Goal: Find specific page/section: Find specific page/section

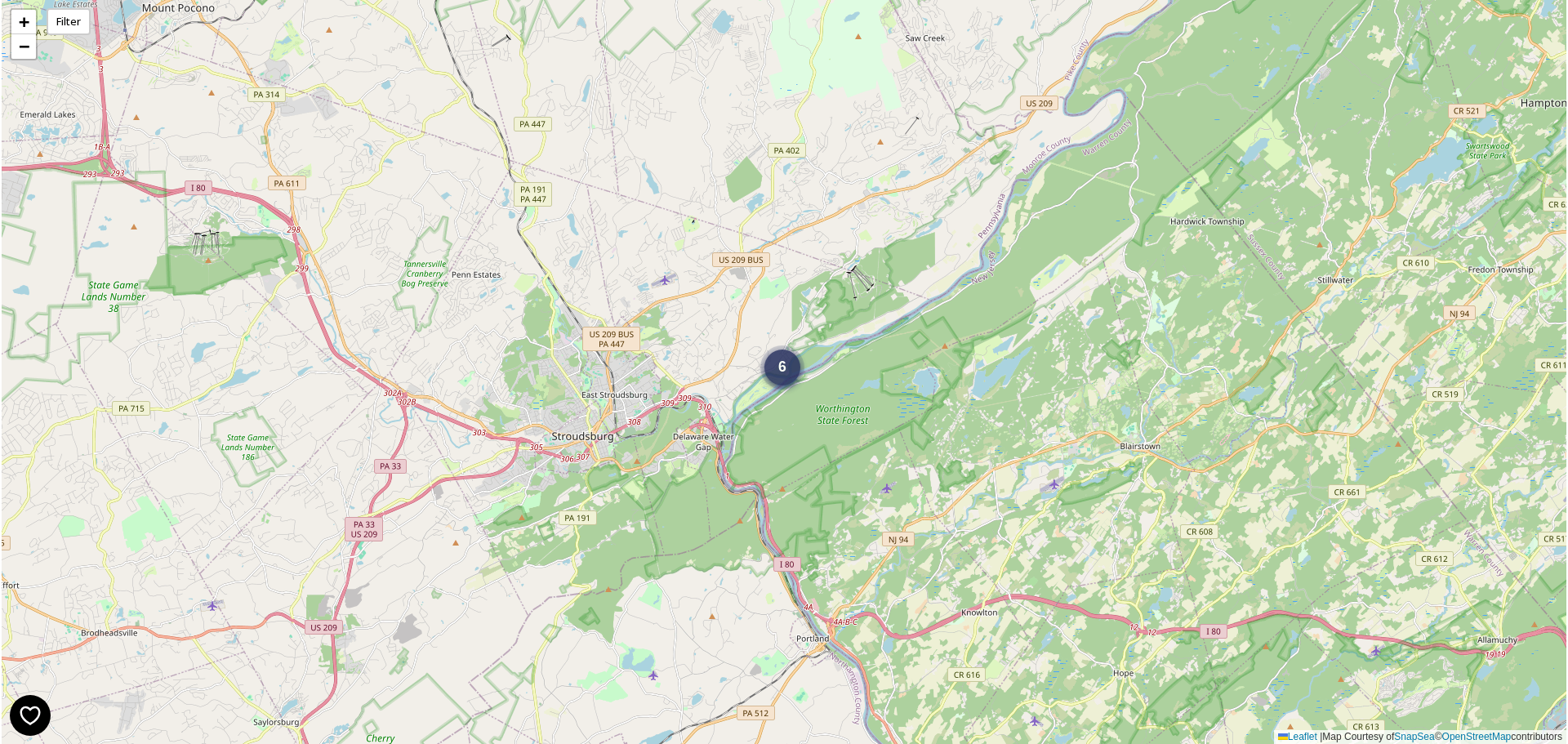
click at [793, 374] on div "6" at bounding box center [782, 367] width 36 height 36
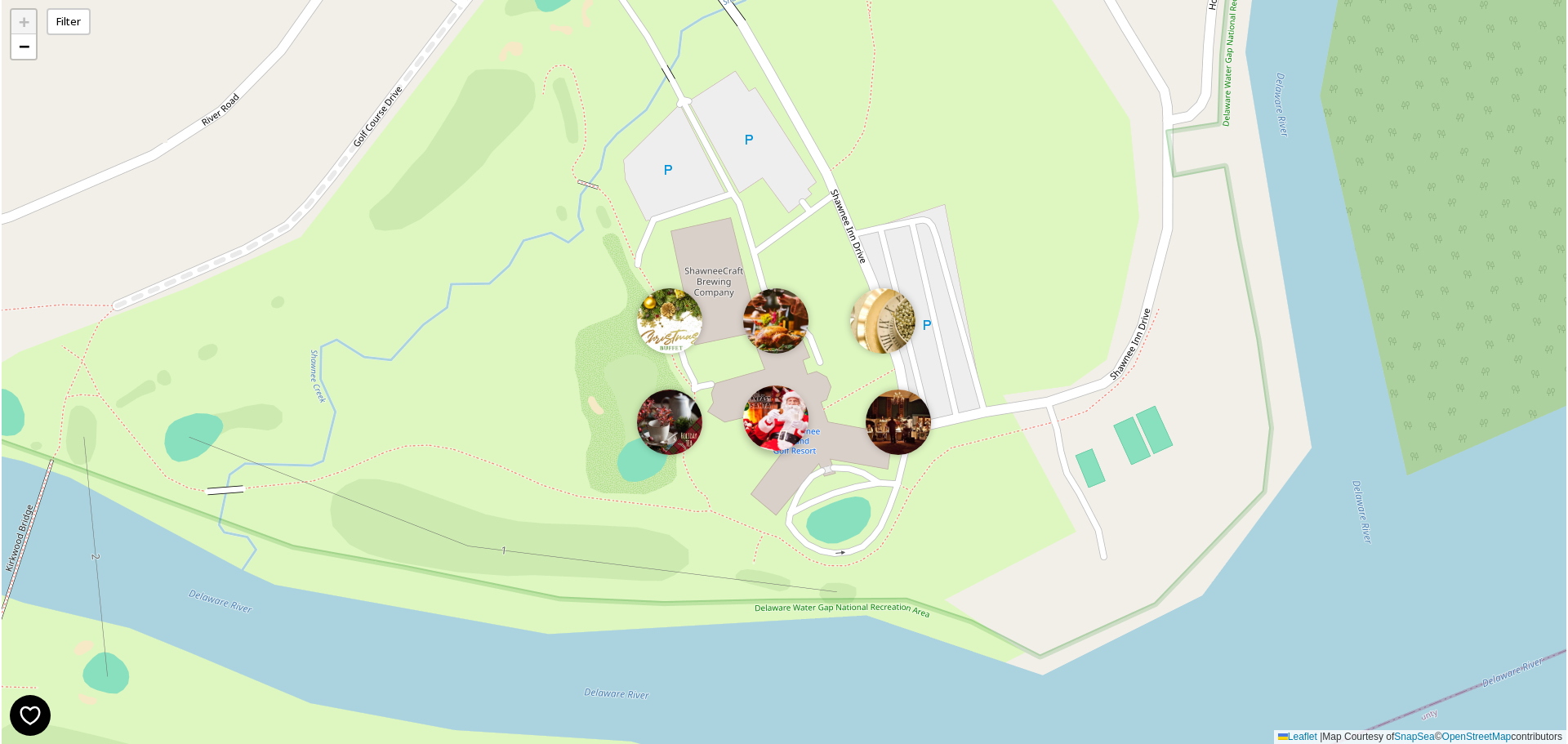
click at [775, 424] on img at bounding box center [775, 417] width 65 height 65
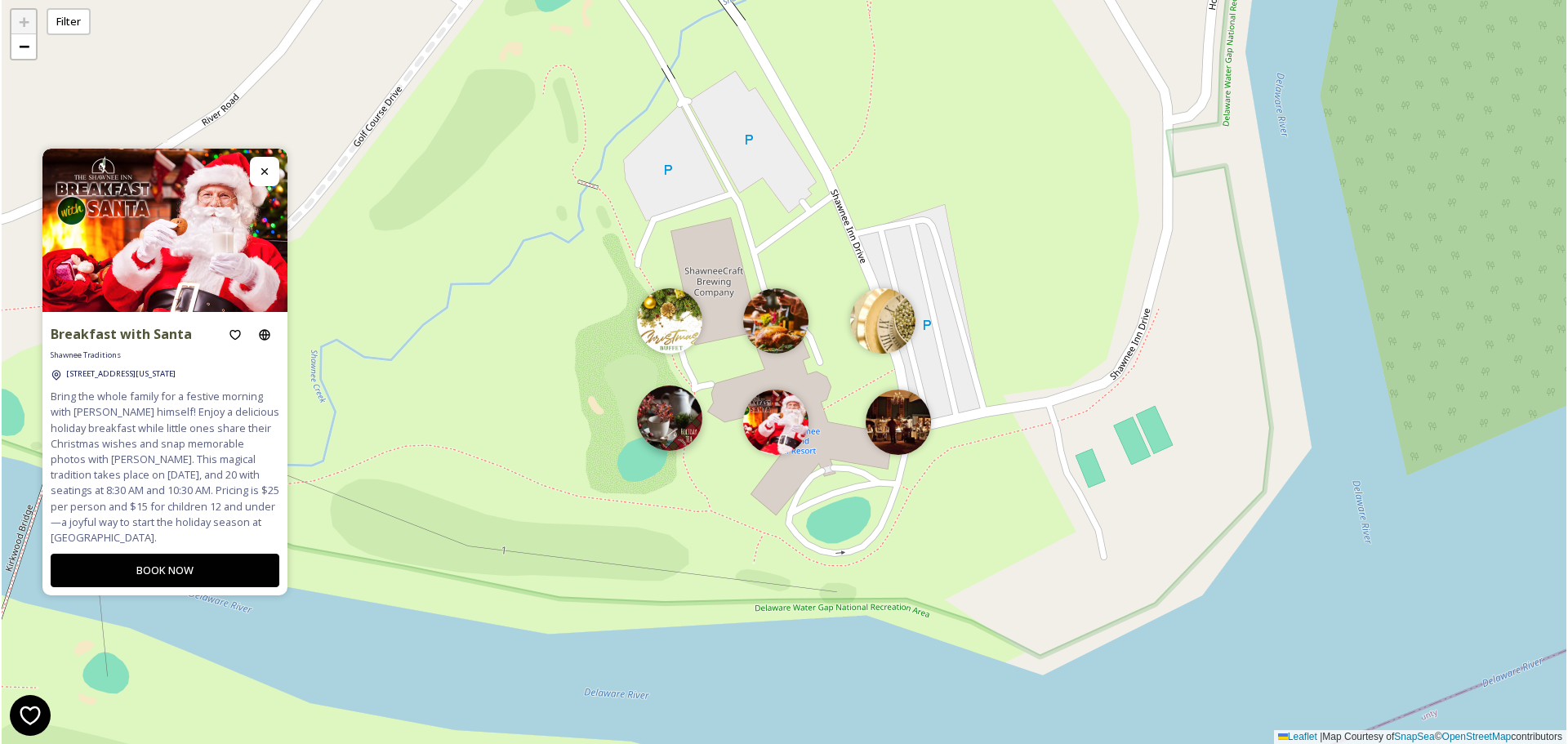
click at [679, 424] on img at bounding box center [670, 417] width 65 height 65
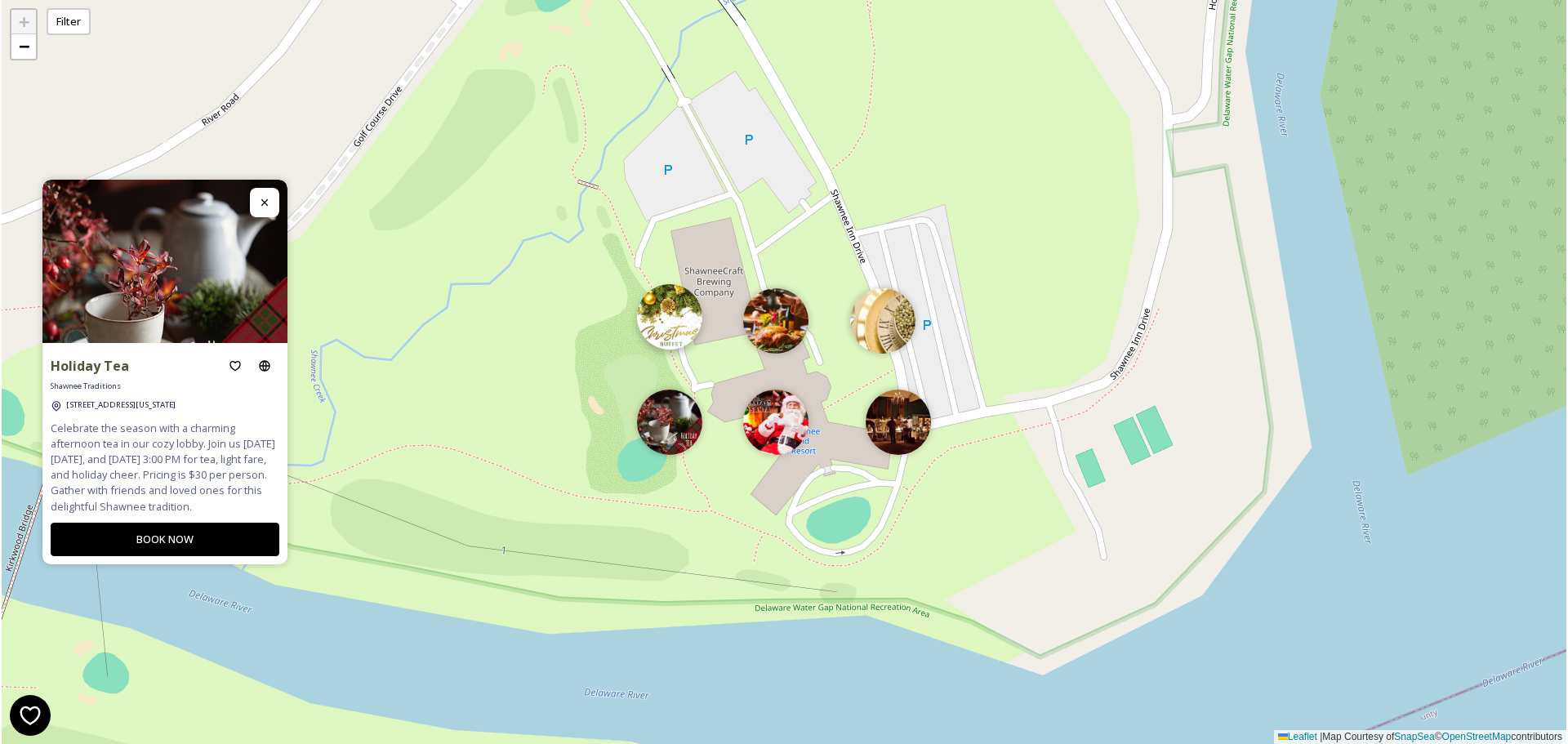
click at [679, 339] on img at bounding box center [670, 316] width 65 height 65
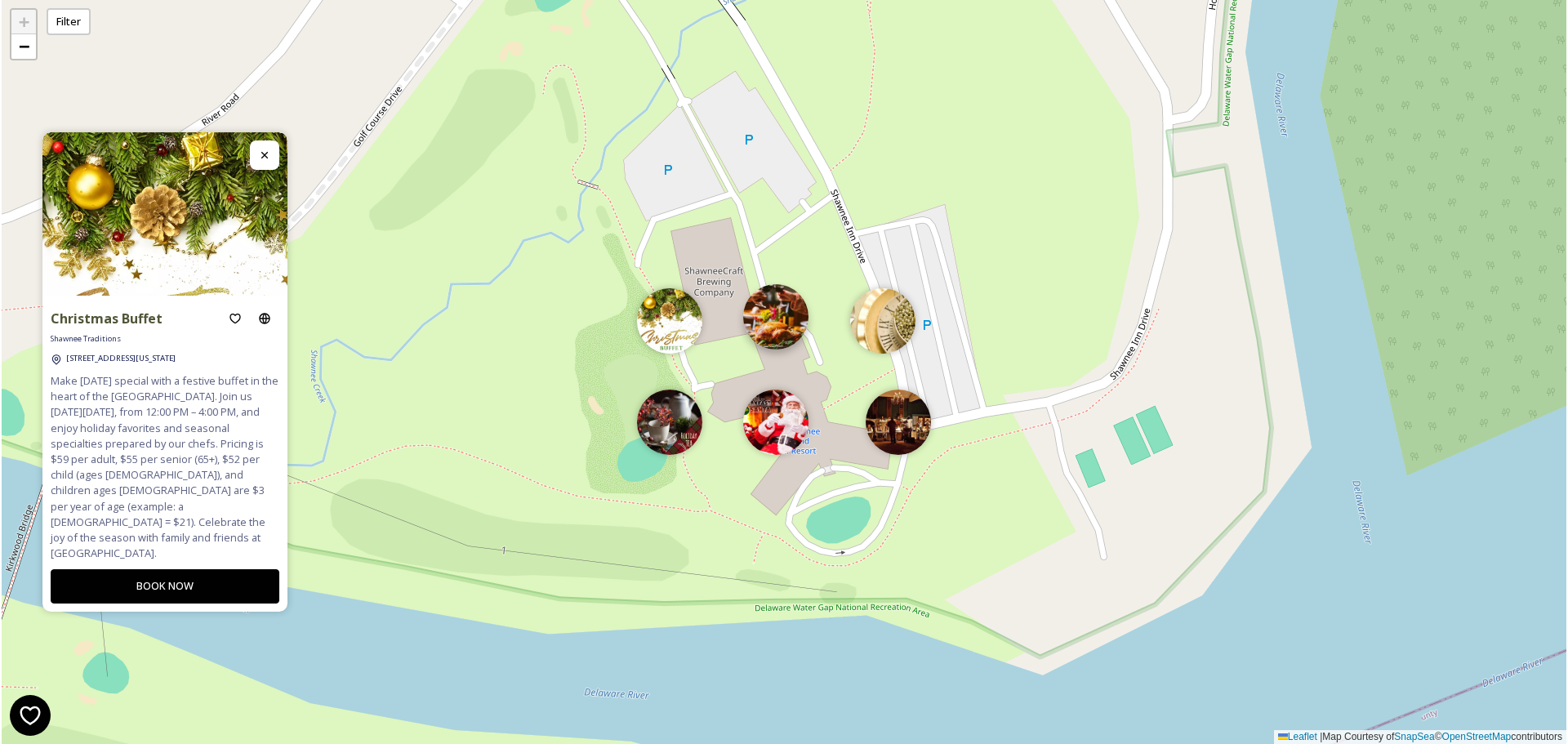
click at [798, 328] on img at bounding box center [775, 316] width 65 height 65
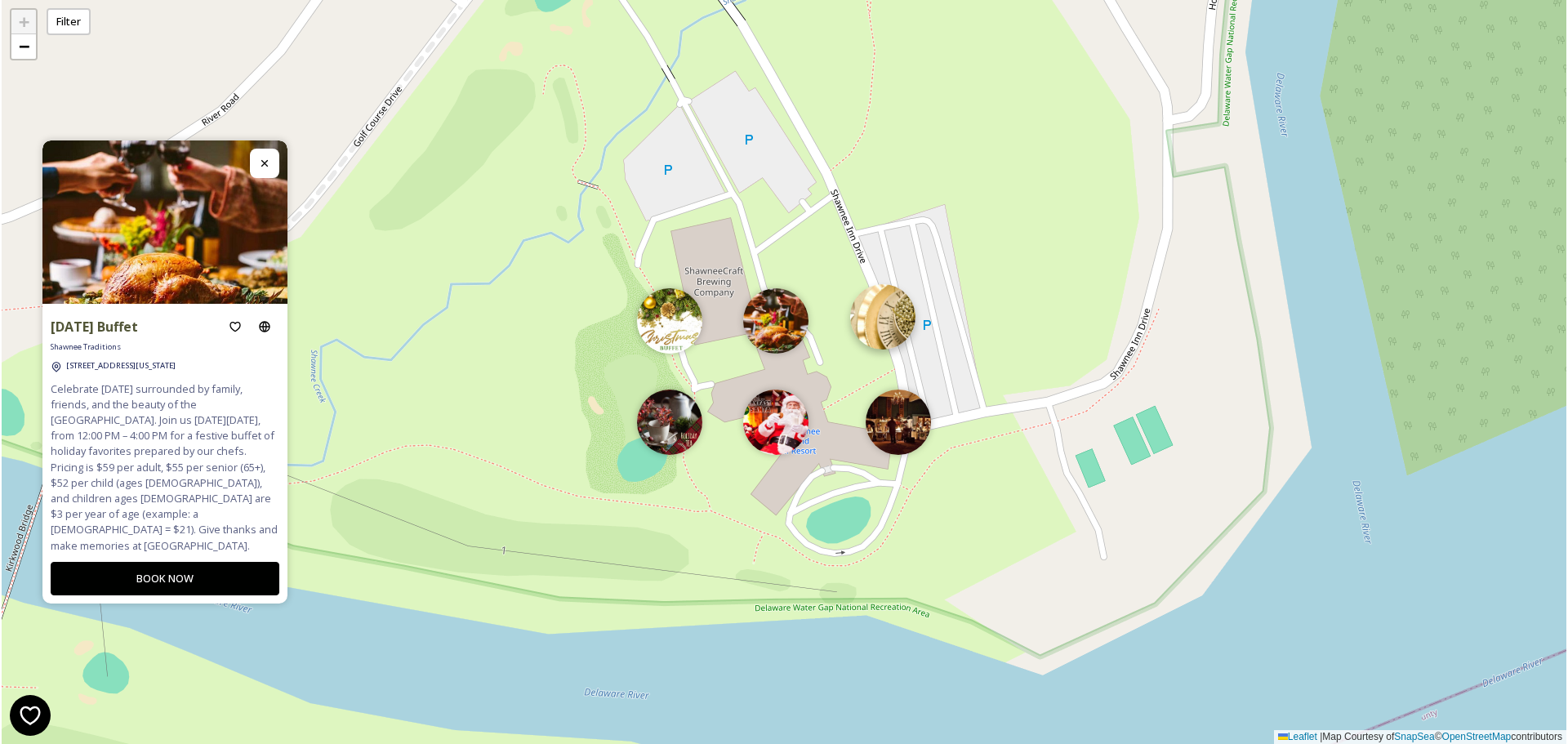
click at [883, 326] on img at bounding box center [882, 316] width 65 height 65
click at [891, 421] on img at bounding box center [899, 418] width 65 height 65
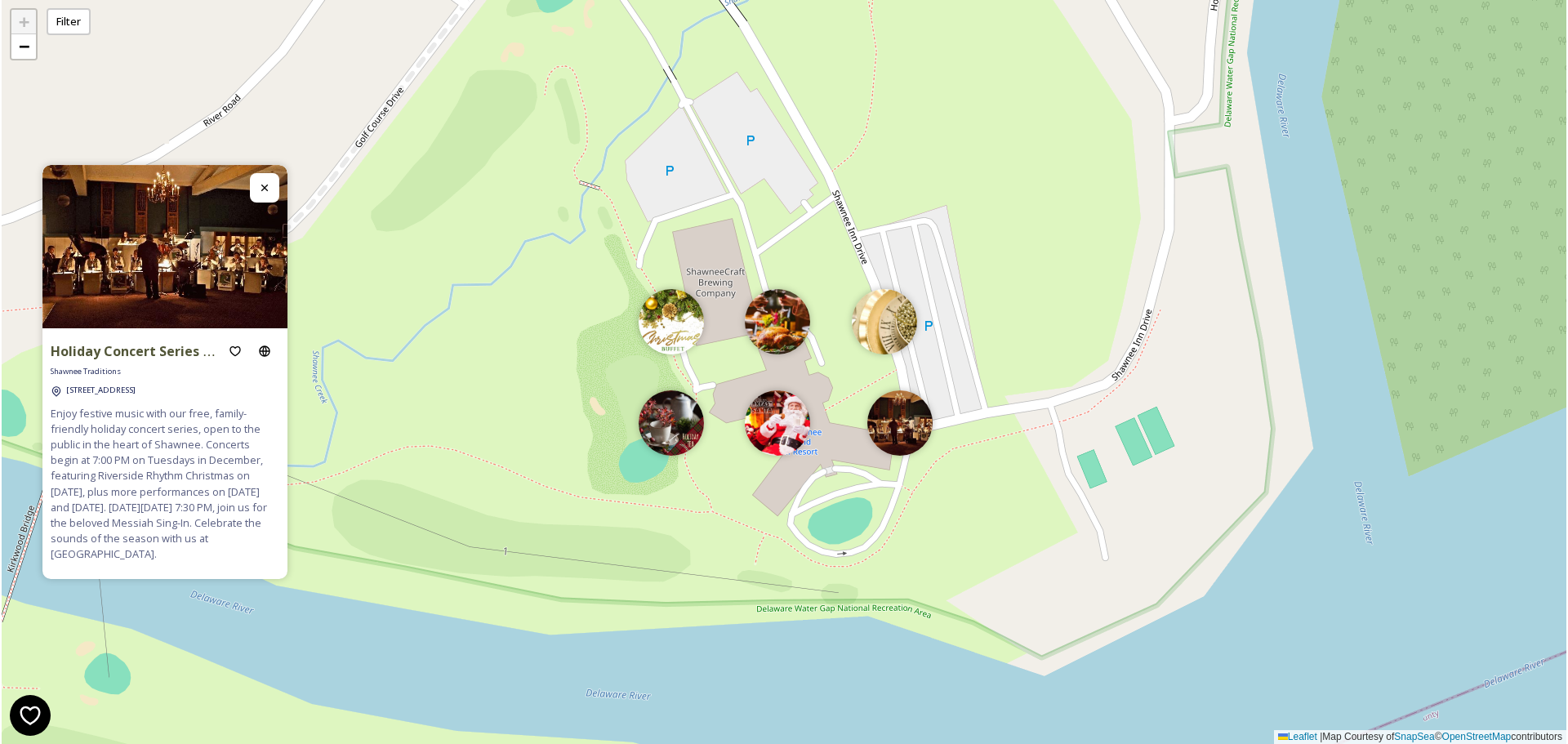
click at [1014, 393] on div "+ − Leaflet | Map Courtesy of SnapSea © OpenStreetMap contributors" at bounding box center [784, 372] width 1565 height 744
click at [266, 192] on icon at bounding box center [264, 187] width 13 height 13
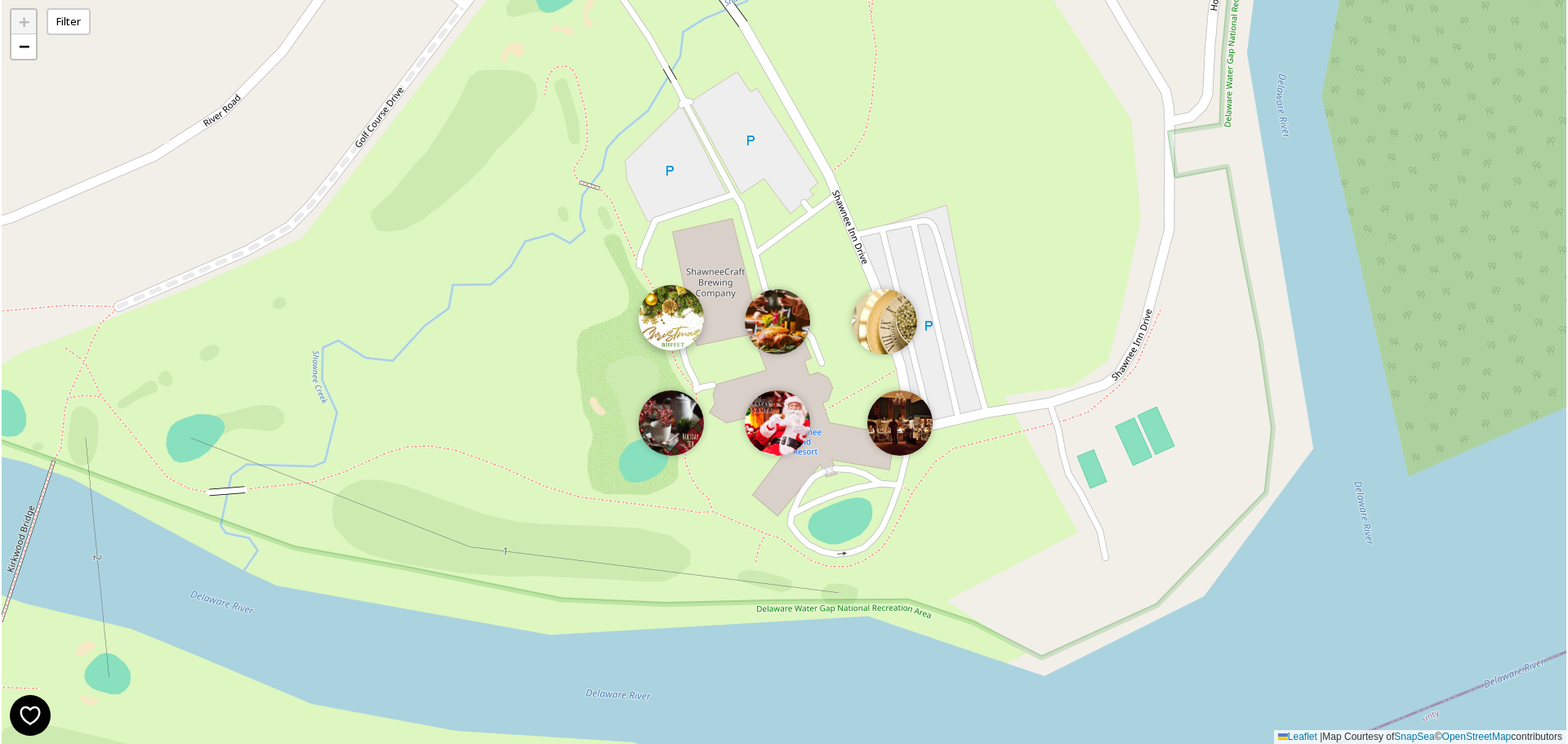
click at [679, 336] on img at bounding box center [670, 317] width 65 height 65
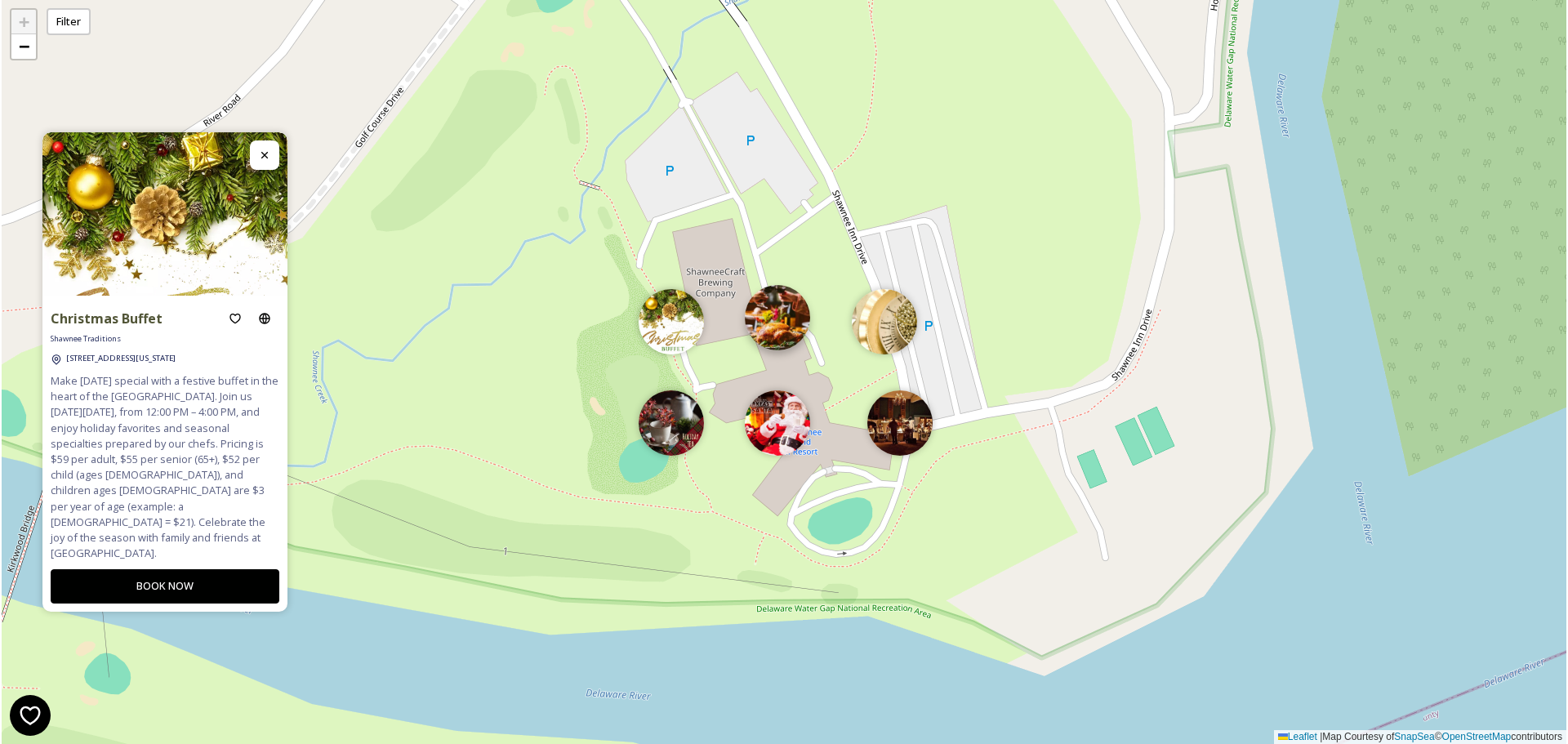
click at [785, 333] on img at bounding box center [777, 317] width 65 height 65
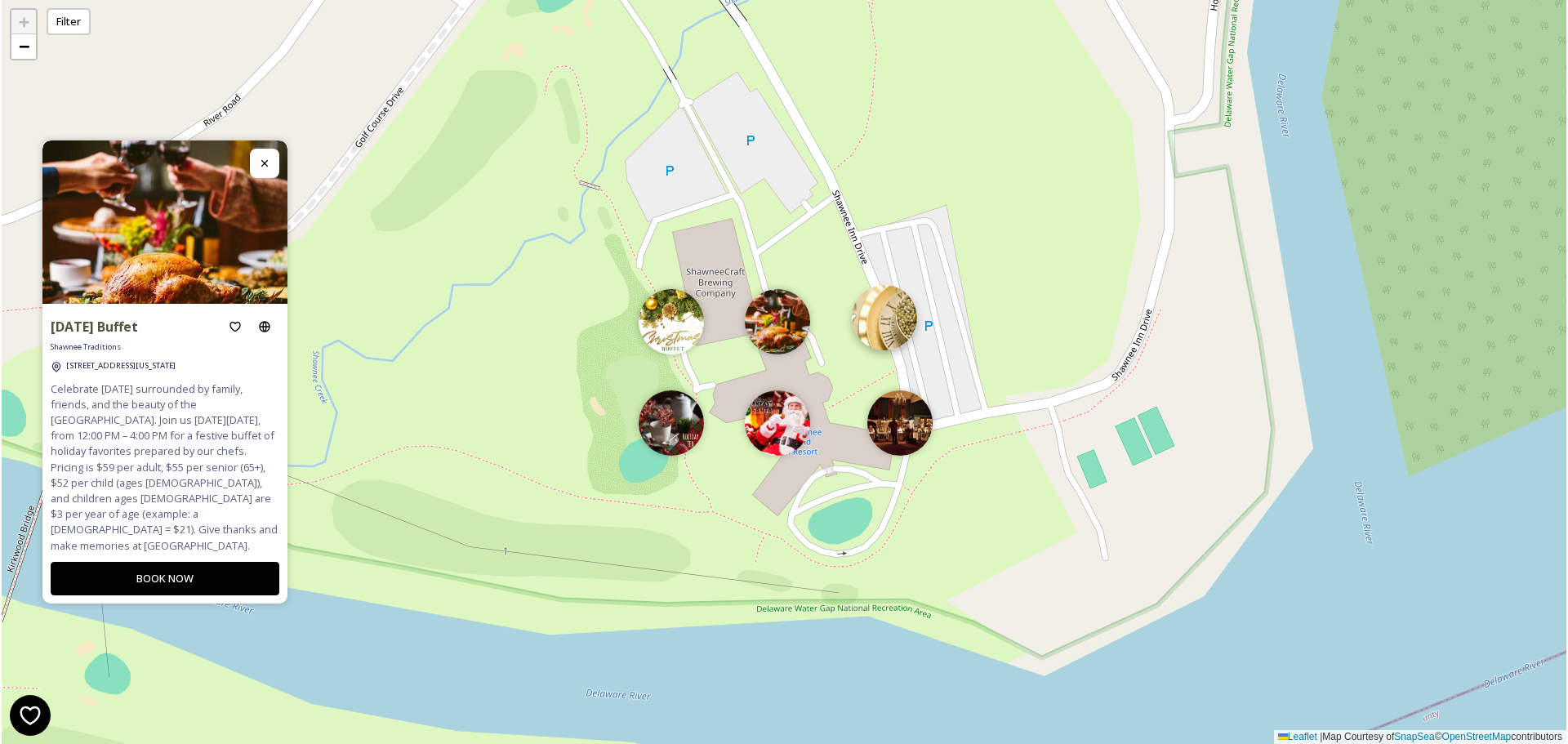
click at [875, 323] on img at bounding box center [884, 317] width 65 height 65
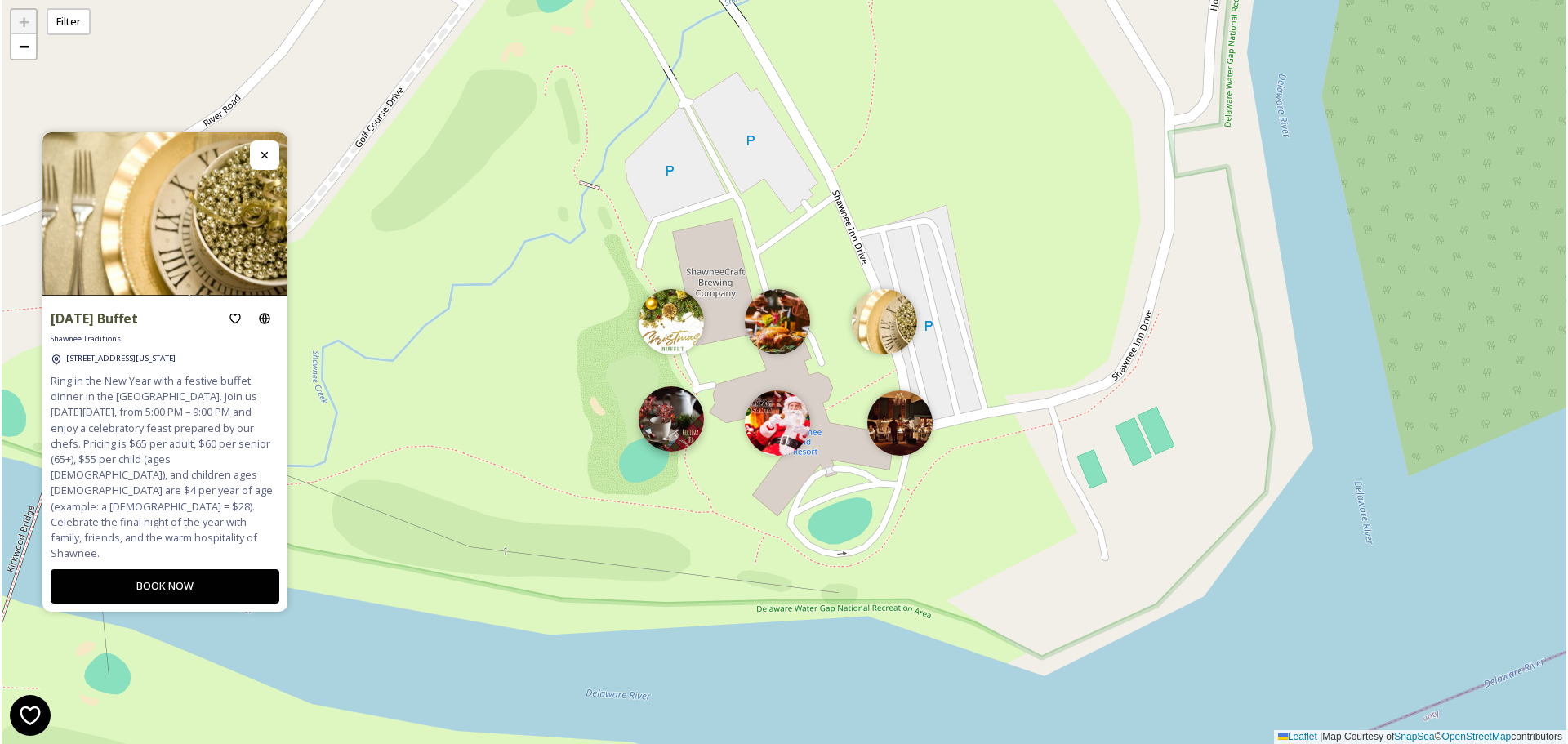
click at [679, 411] on img at bounding box center [670, 418] width 65 height 65
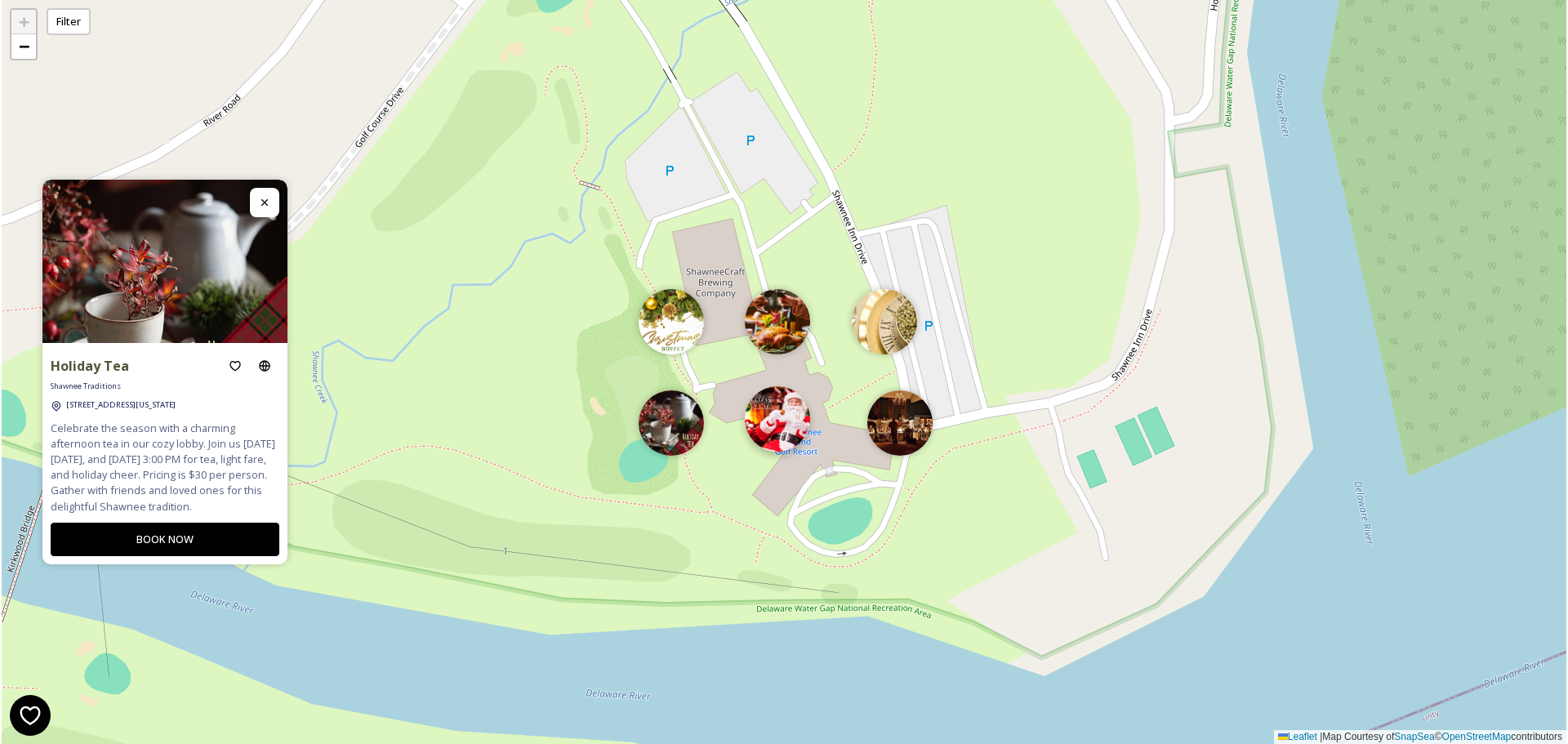
click at [798, 430] on img at bounding box center [777, 418] width 65 height 65
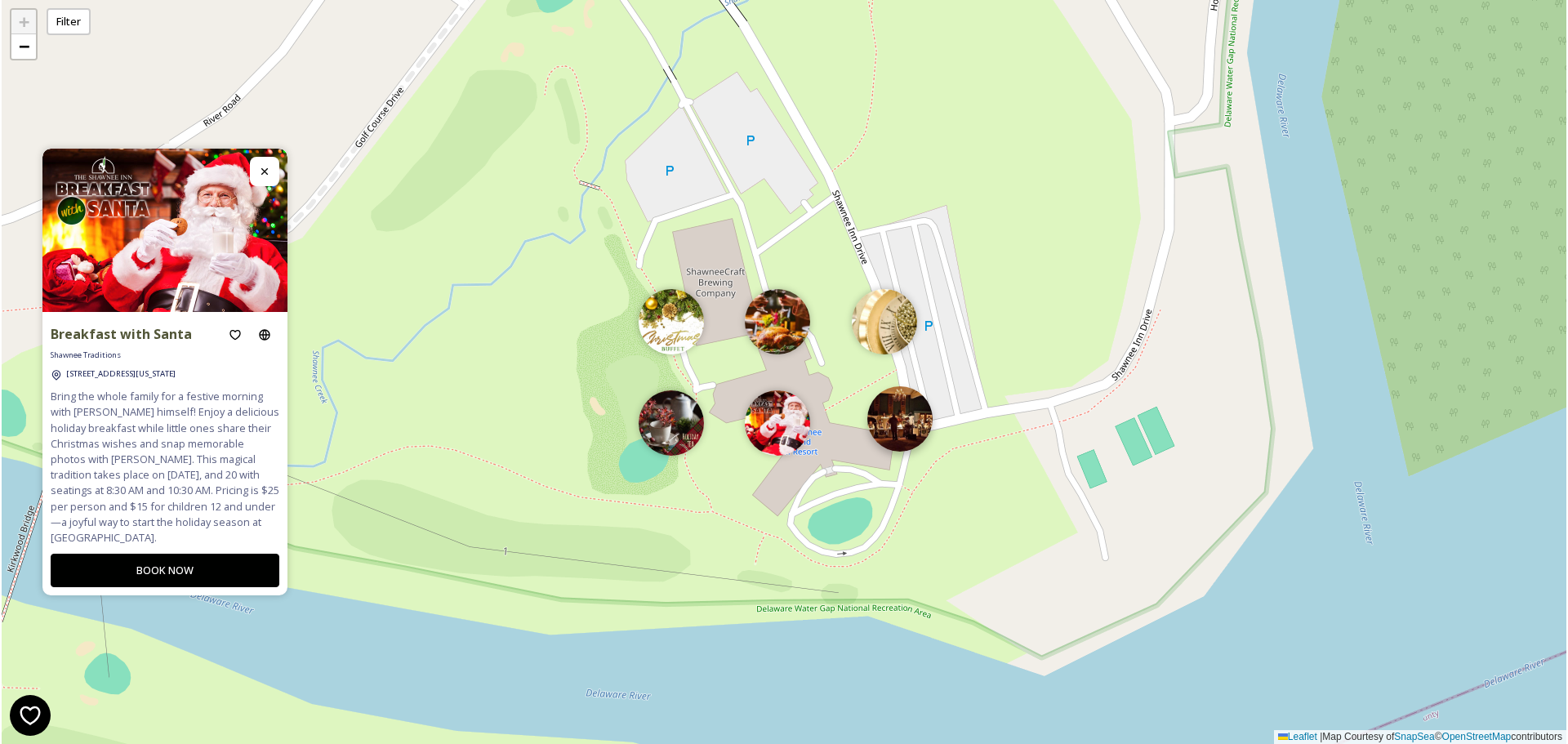
click at [908, 441] on img at bounding box center [899, 418] width 65 height 65
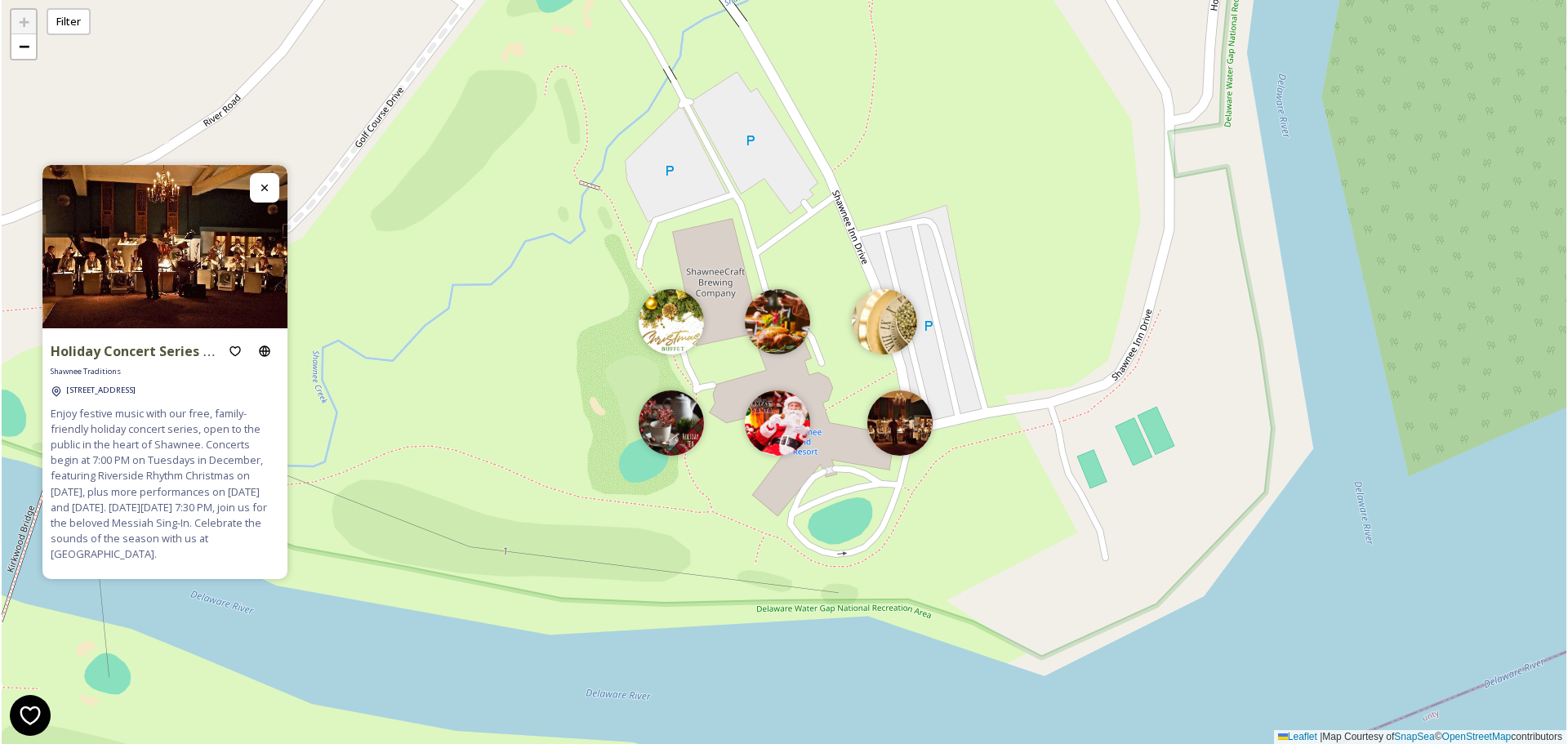
click at [908, 441] on img at bounding box center [899, 422] width 65 height 65
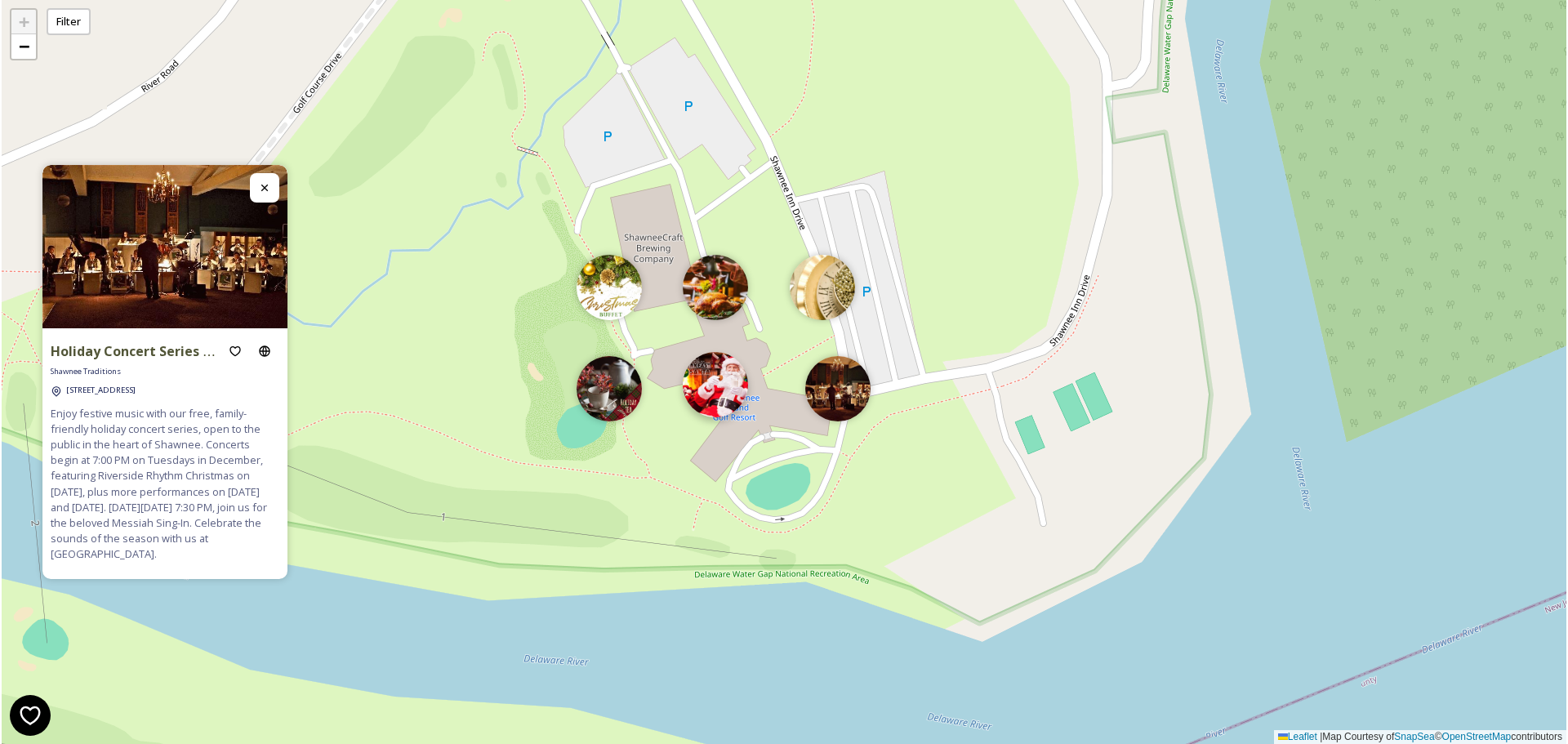
click at [720, 392] on img at bounding box center [715, 384] width 65 height 65
